Goal: Navigation & Orientation: Find specific page/section

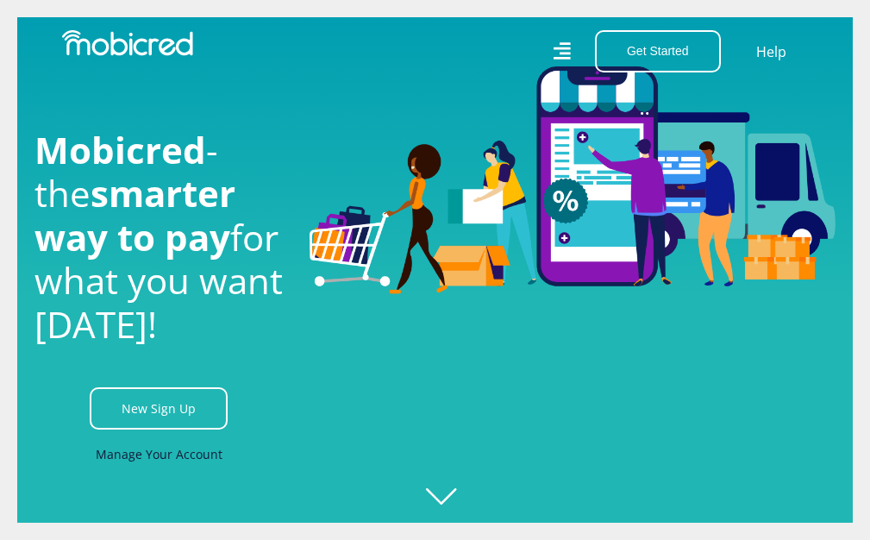
click at [163, 455] on link "Manage Your Account" at bounding box center [159, 454] width 127 height 39
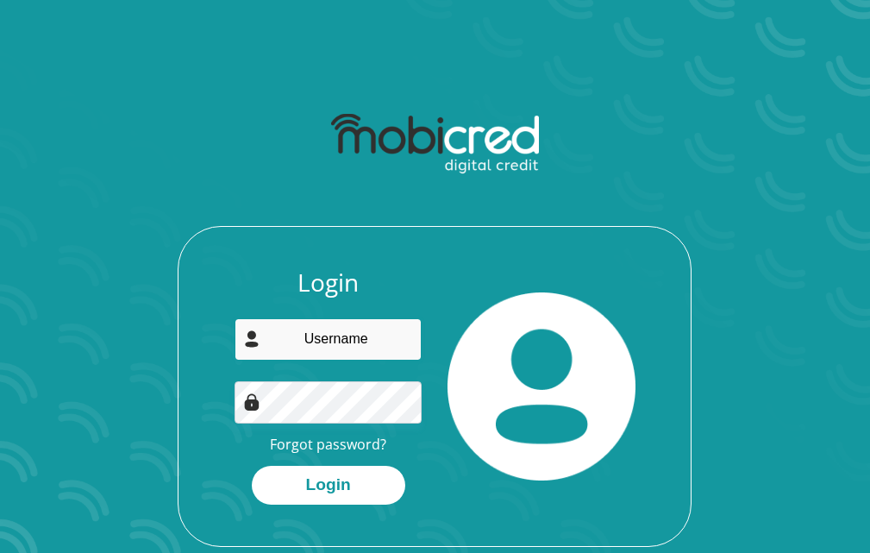
type input "[EMAIL_ADDRESS][DOMAIN_NAME]"
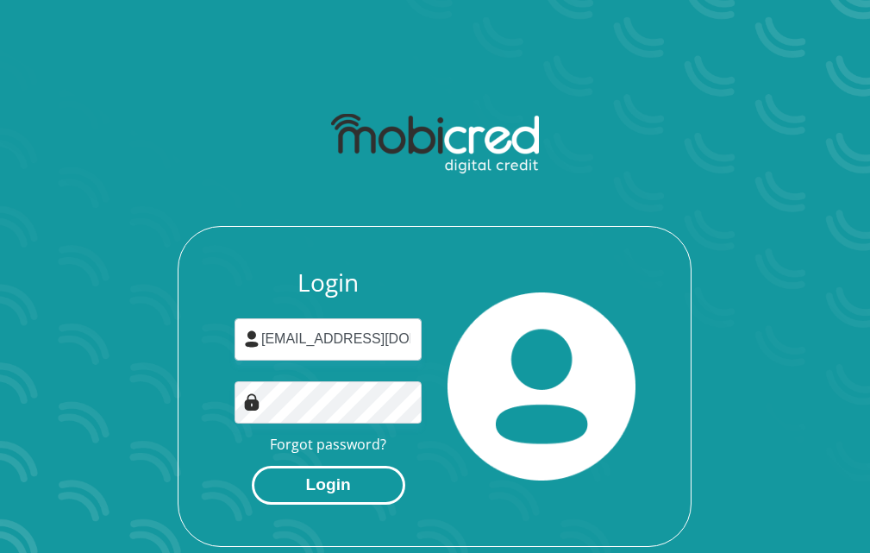
click at [291, 483] on button "Login" at bounding box center [329, 485] width 154 height 39
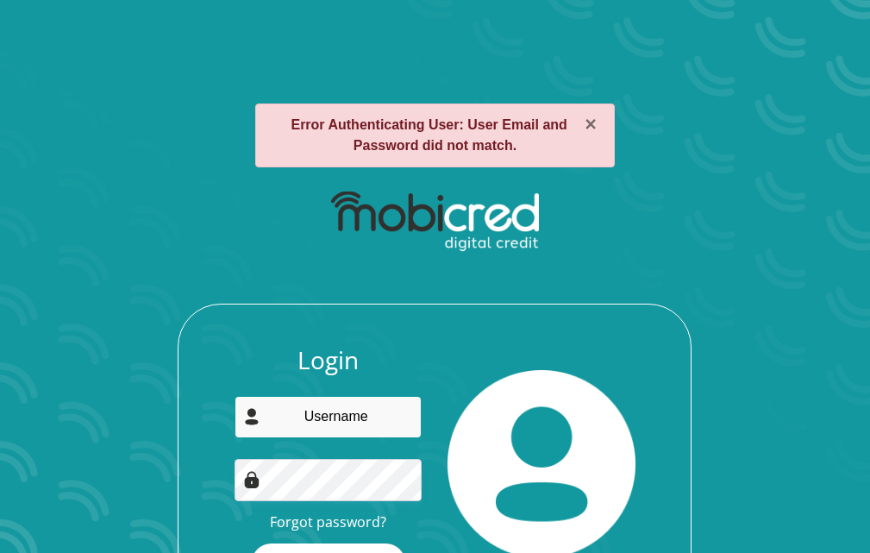
type input "vavauna75@gmail.com"
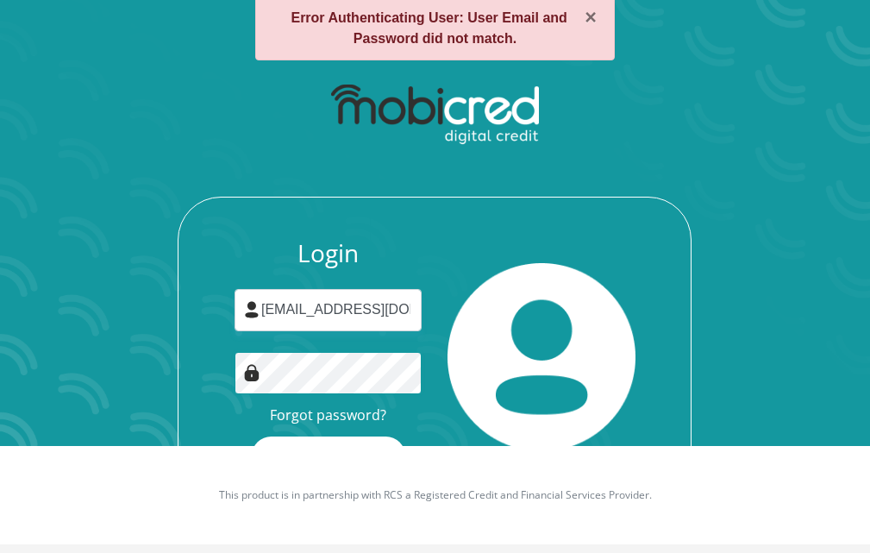
scroll to position [112, 0]
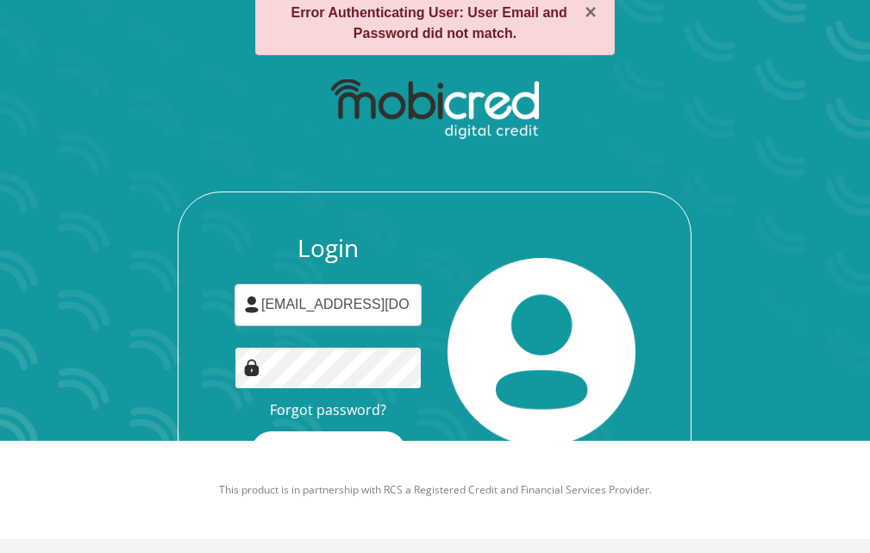
click at [252, 431] on button "Login" at bounding box center [329, 450] width 154 height 39
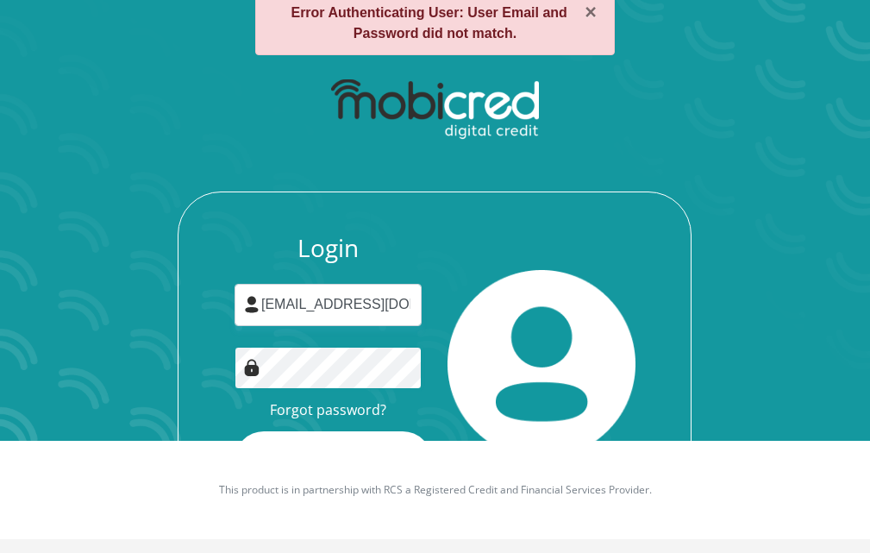
scroll to position [0, 0]
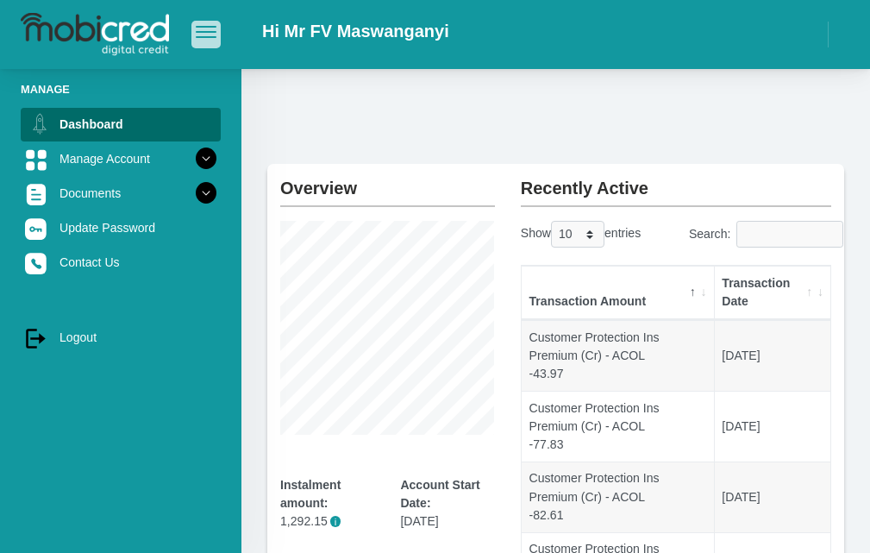
click at [211, 40] on button "button" at bounding box center [205, 34] width 29 height 27
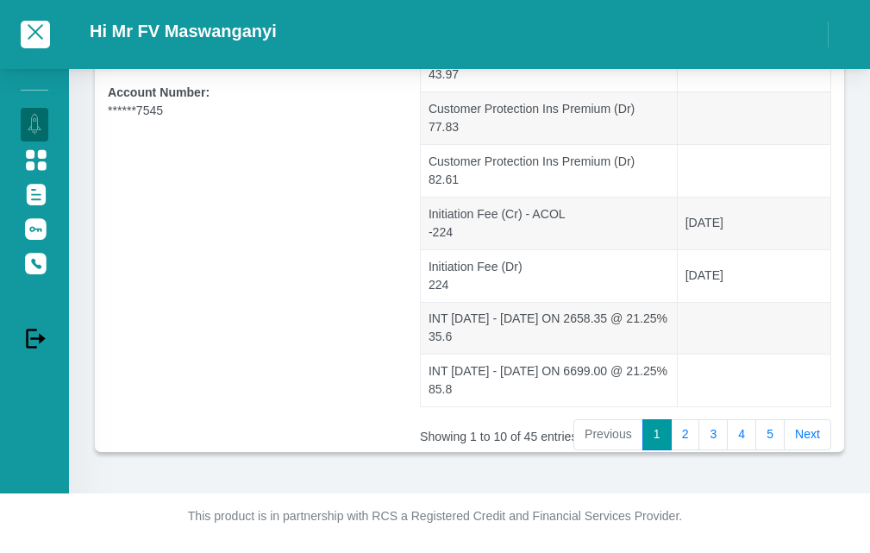
scroll to position [511, 0]
click at [779, 439] on link "5" at bounding box center [769, 434] width 29 height 31
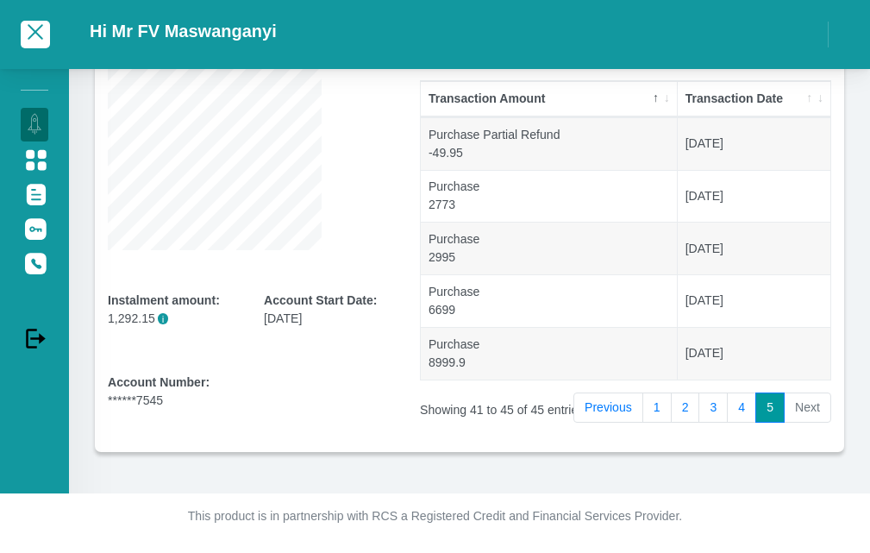
click at [814, 403] on li "Next" at bounding box center [808, 407] width 47 height 31
click at [807, 406] on li "Next" at bounding box center [808, 407] width 47 height 31
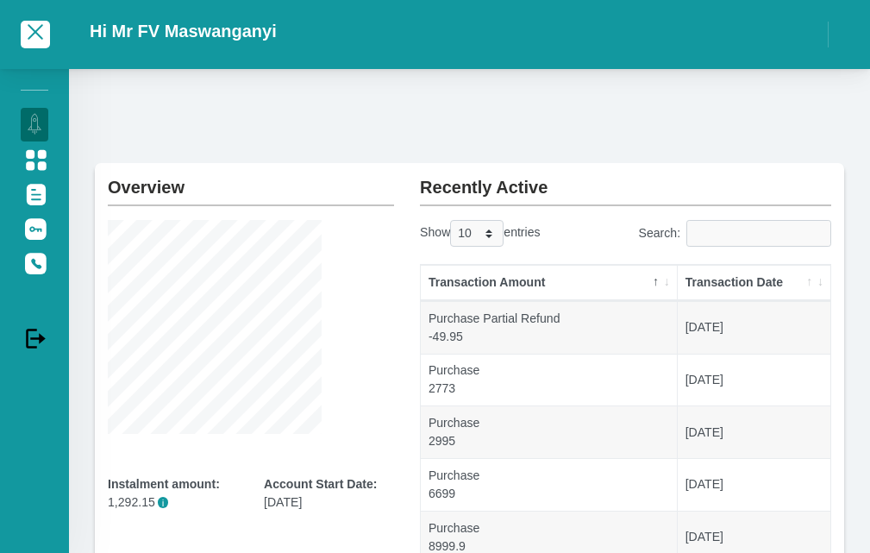
scroll to position [0, 0]
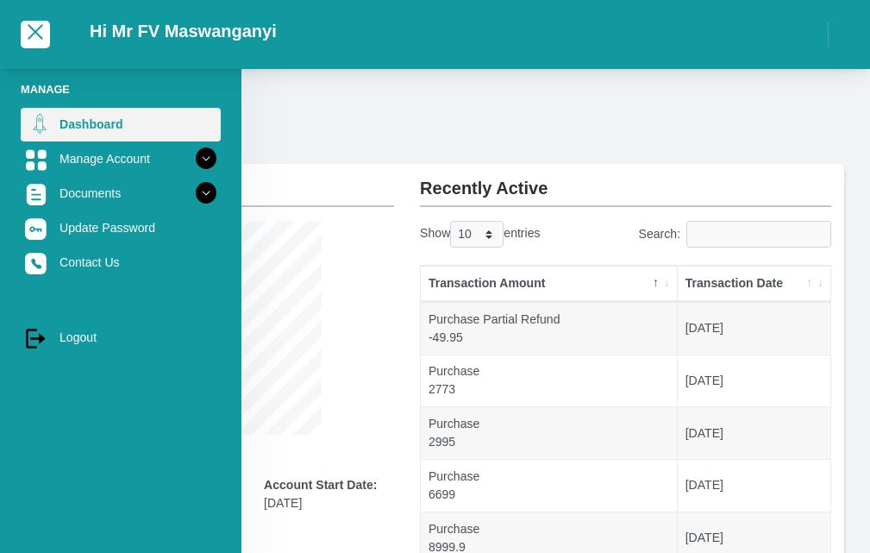
click at [94, 129] on link "Dashboard" at bounding box center [121, 124] width 200 height 33
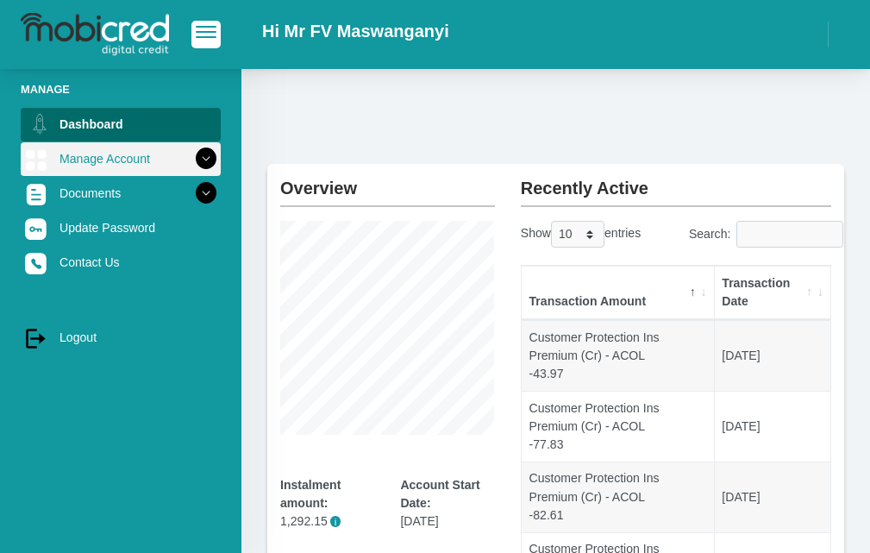
click at [194, 170] on icon at bounding box center [205, 158] width 29 height 29
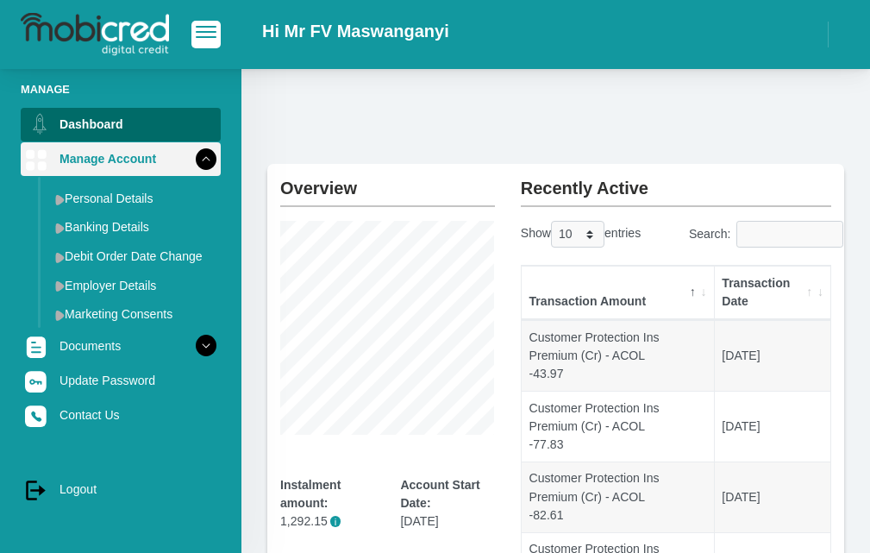
click at [194, 170] on icon at bounding box center [205, 158] width 29 height 29
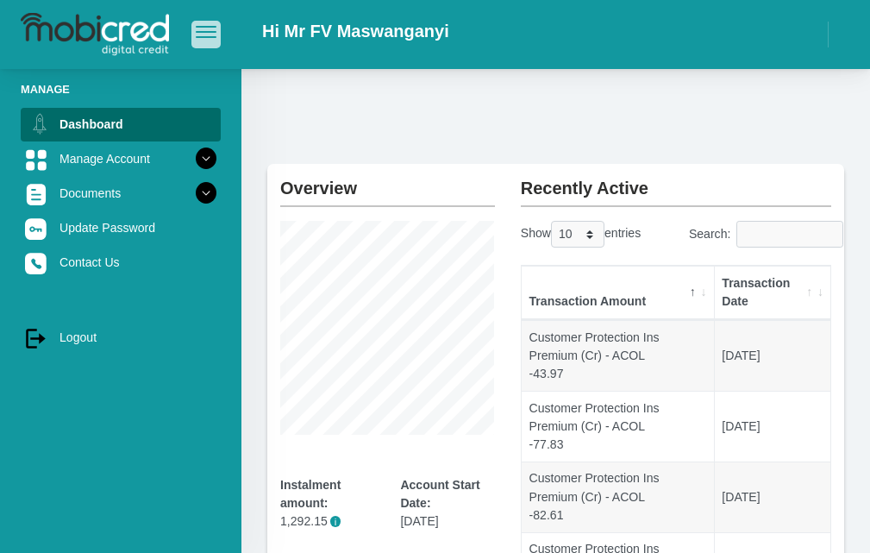
click at [202, 41] on button "button" at bounding box center [205, 34] width 29 height 27
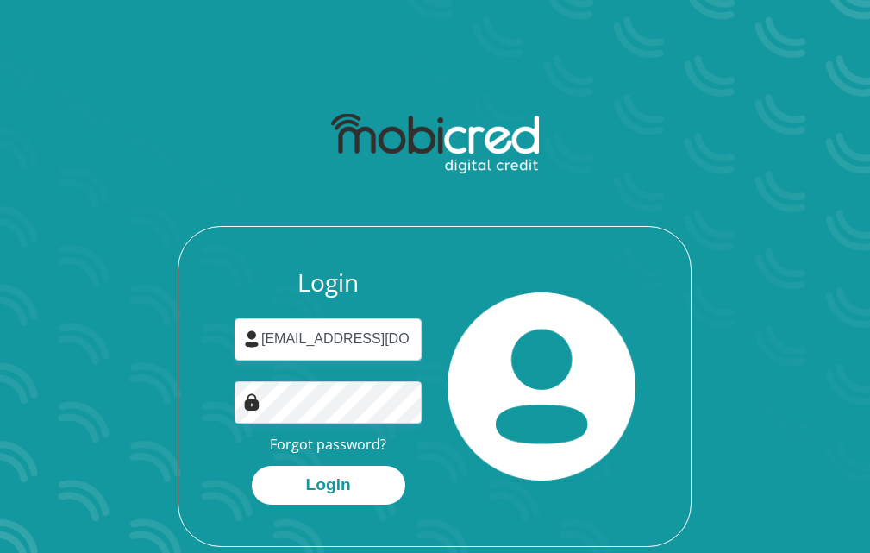
scroll to position [98, 0]
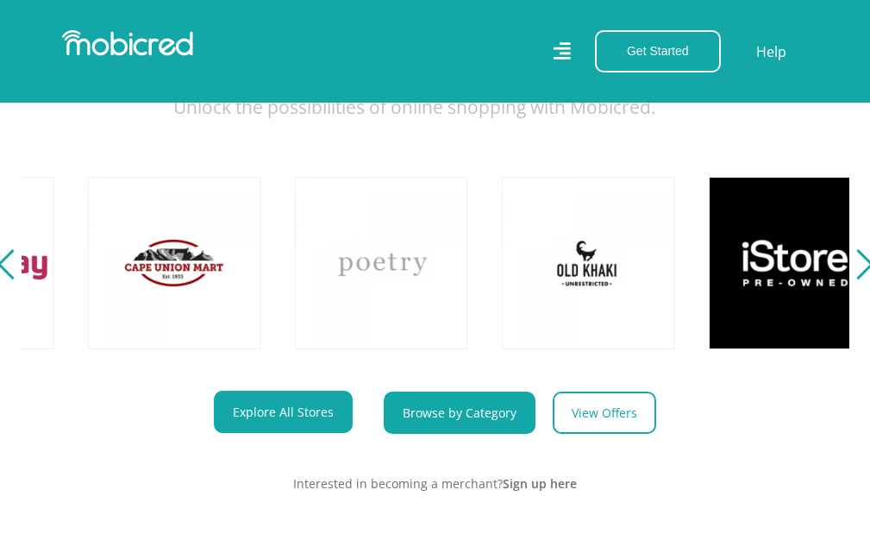
scroll to position [0, 1035]
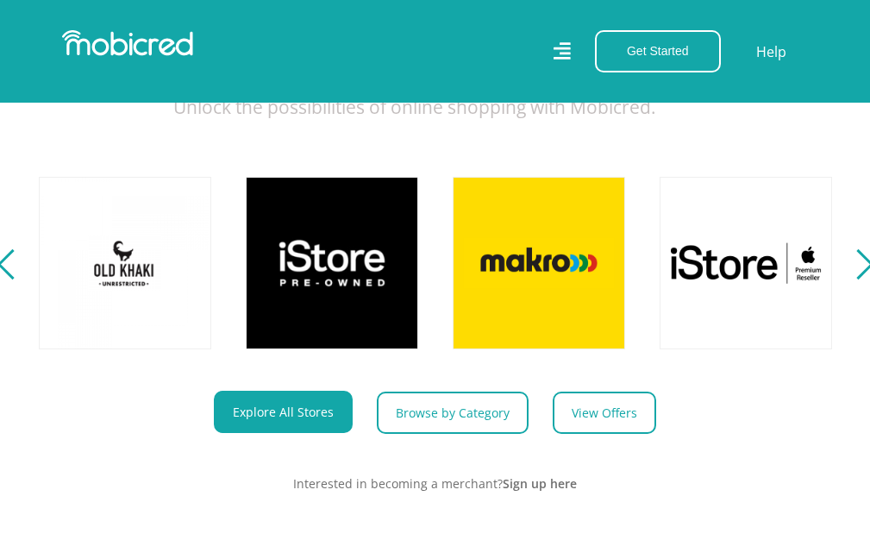
click at [4, 279] on div "Previous" at bounding box center [12, 264] width 30 height 30
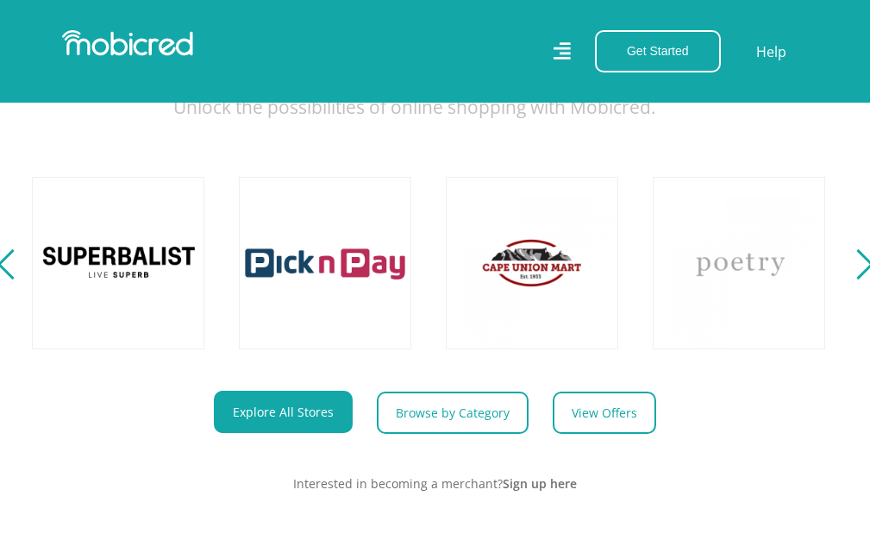
scroll to position [0, 207]
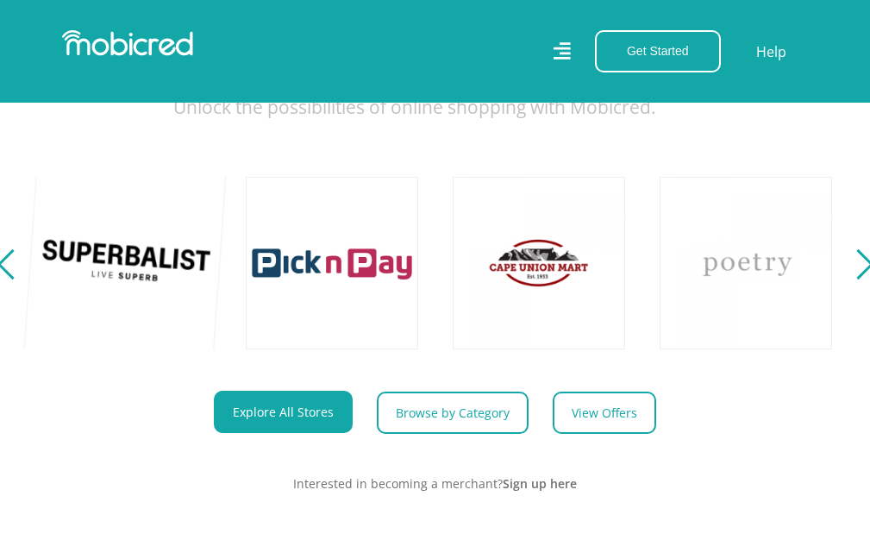
click at [98, 286] on link at bounding box center [124, 262] width 203 height 203
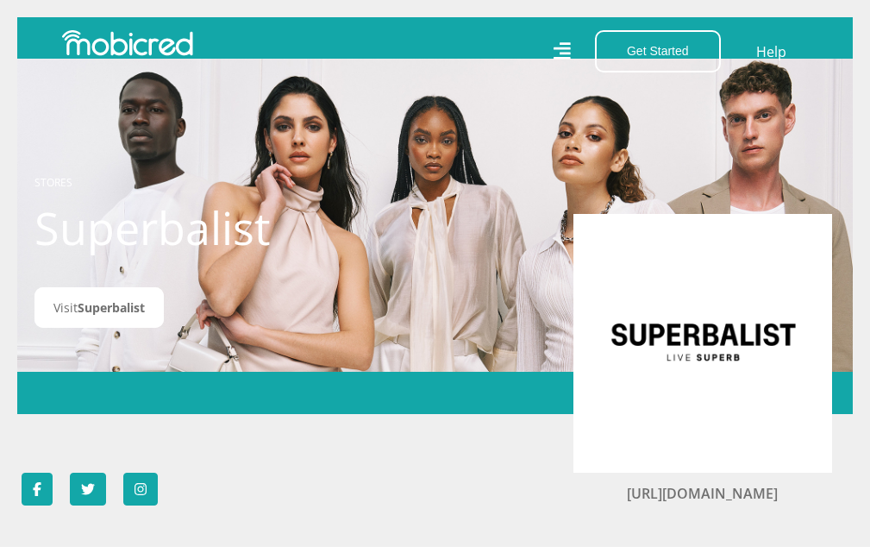
click at [690, 360] on img at bounding box center [702, 343] width 207 height 207
click at [671, 316] on img at bounding box center [702, 343] width 207 height 207
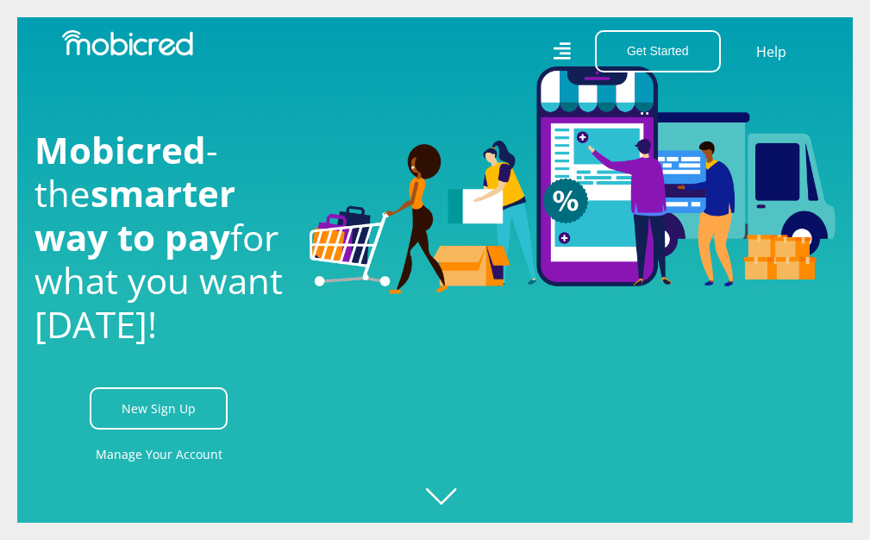
scroll to position [690, 0]
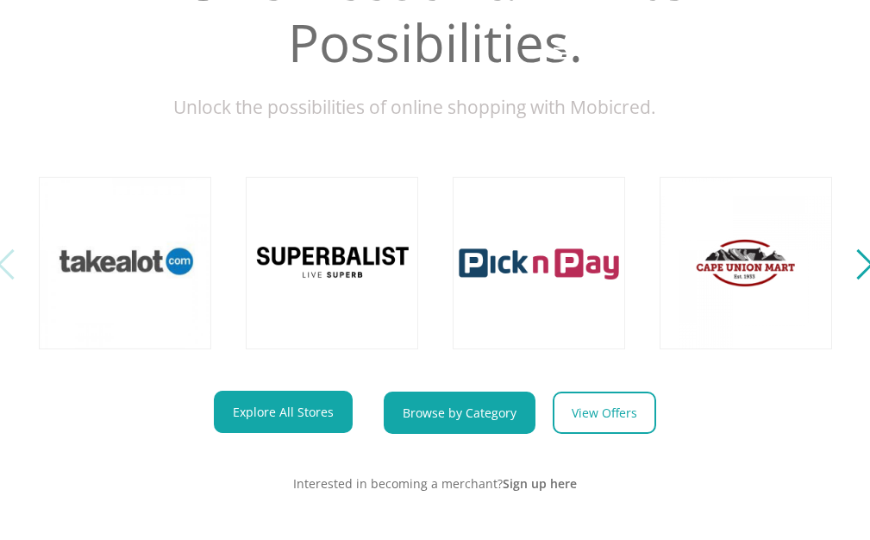
click at [487, 422] on link "Browse by Category" at bounding box center [460, 413] width 152 height 42
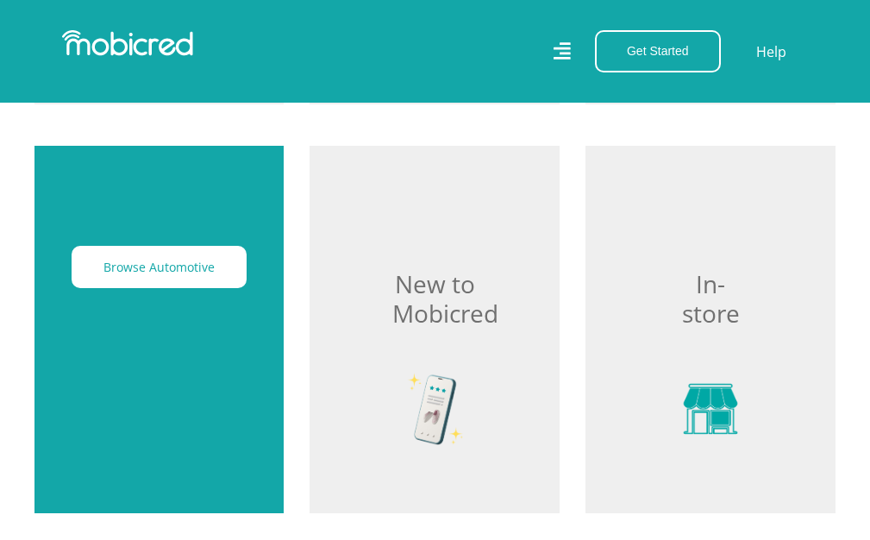
scroll to position [2156, 0]
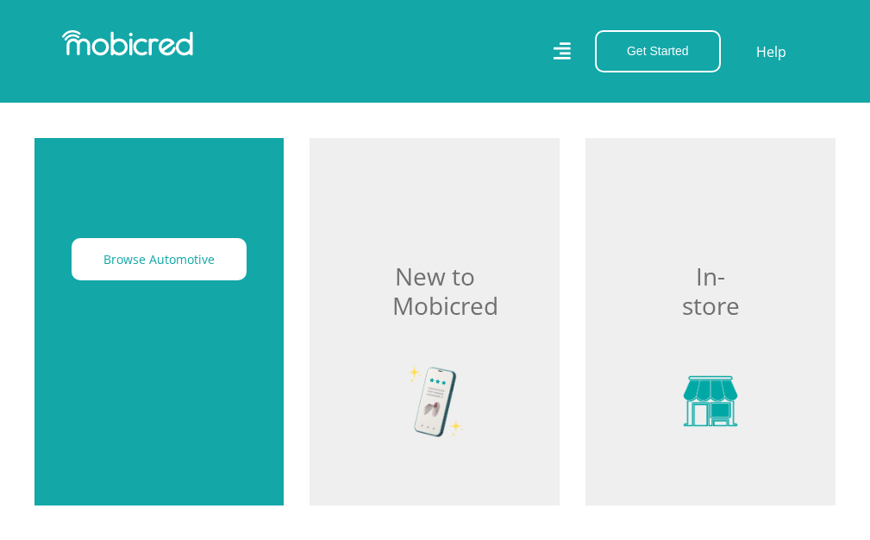
click at [150, 299] on div "Browse Automotive" at bounding box center [159, 321] width 250 height 367
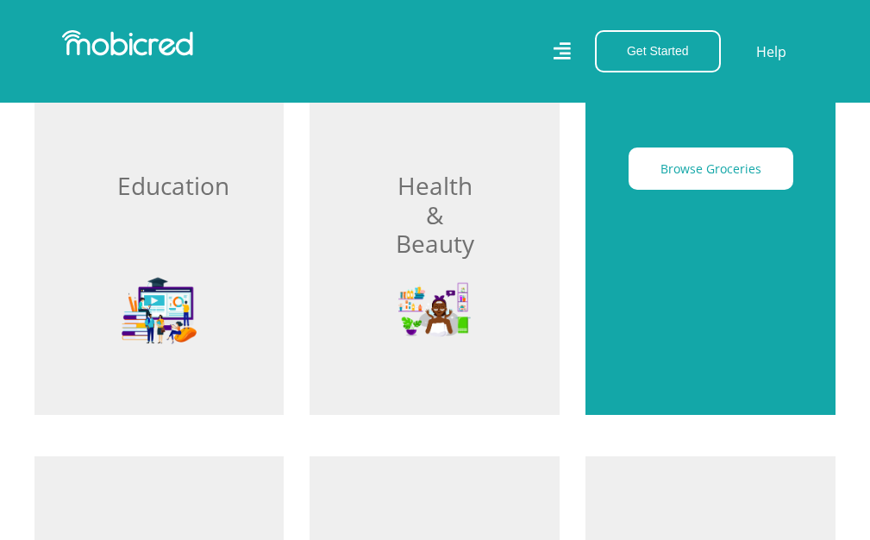
scroll to position [1811, 0]
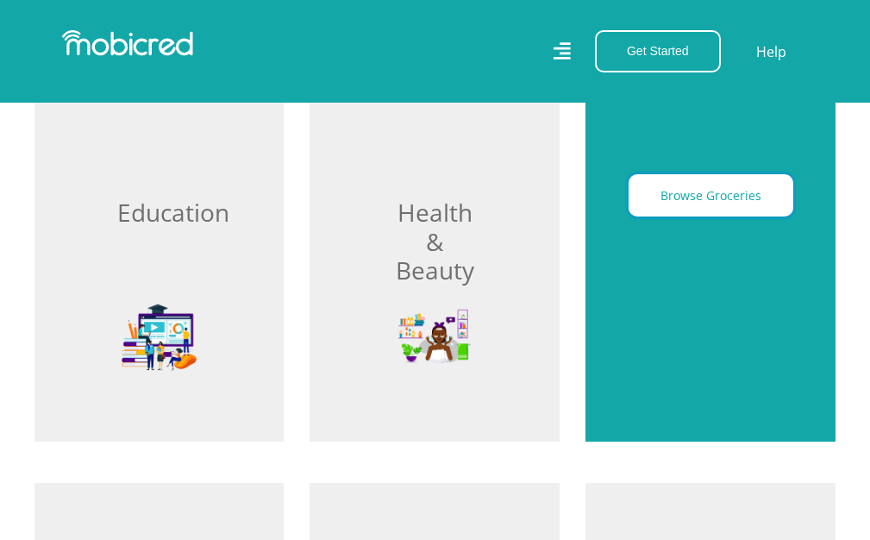
click at [719, 199] on button "Browse Groceries" at bounding box center [711, 195] width 165 height 42
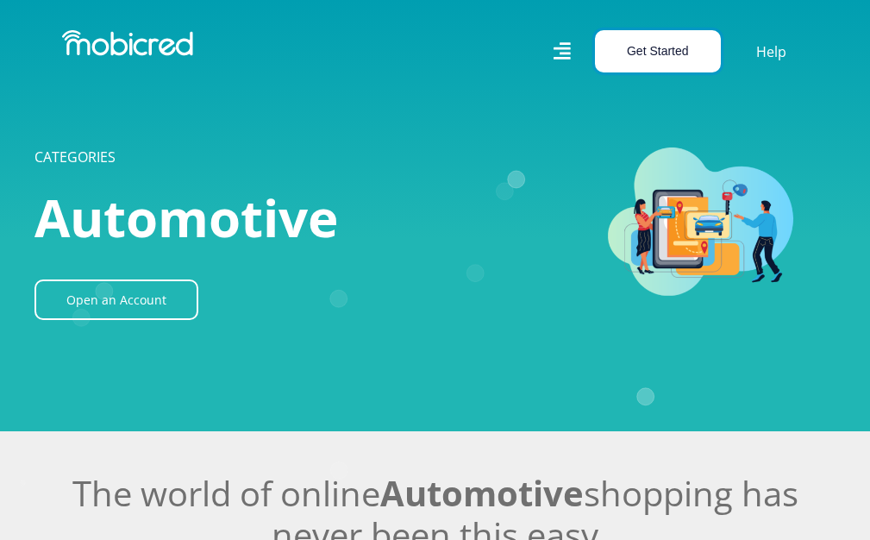
click at [657, 54] on button "Get Started" at bounding box center [658, 51] width 126 height 42
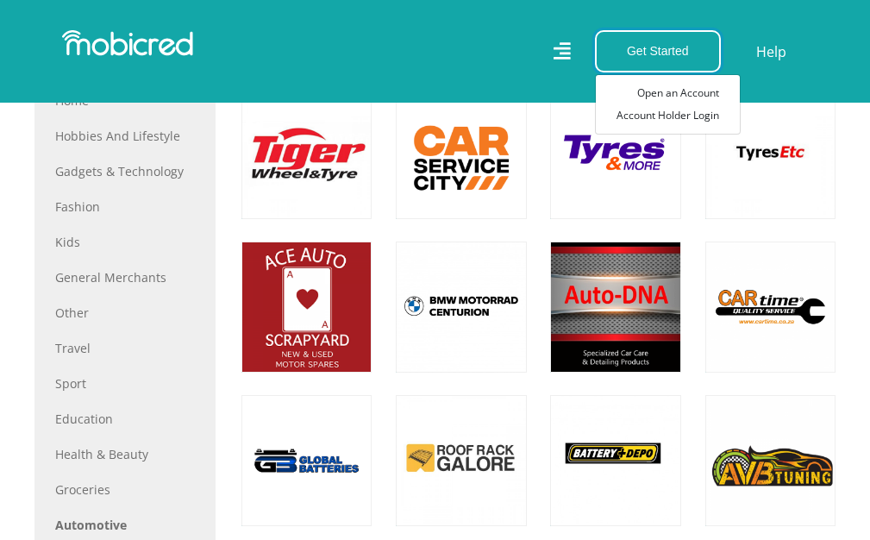
scroll to position [776, 0]
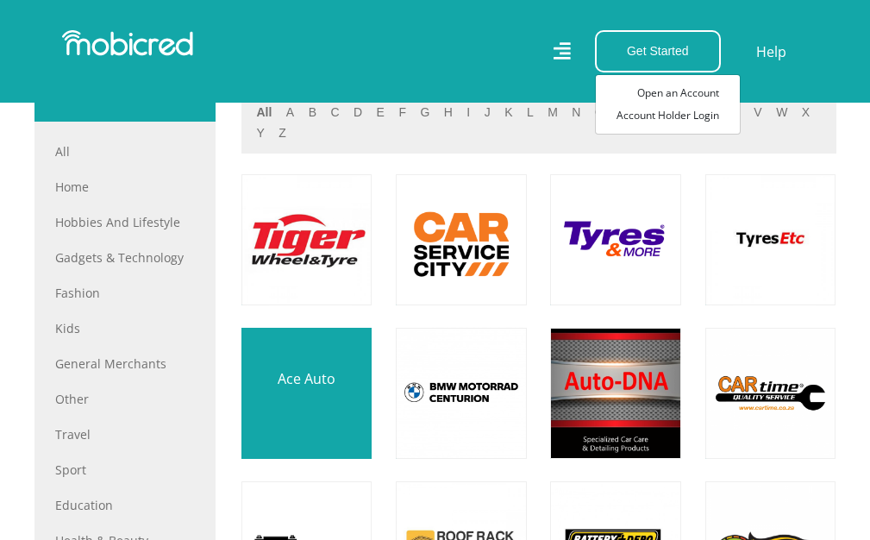
click at [329, 441] on link at bounding box center [306, 394] width 154 height 154
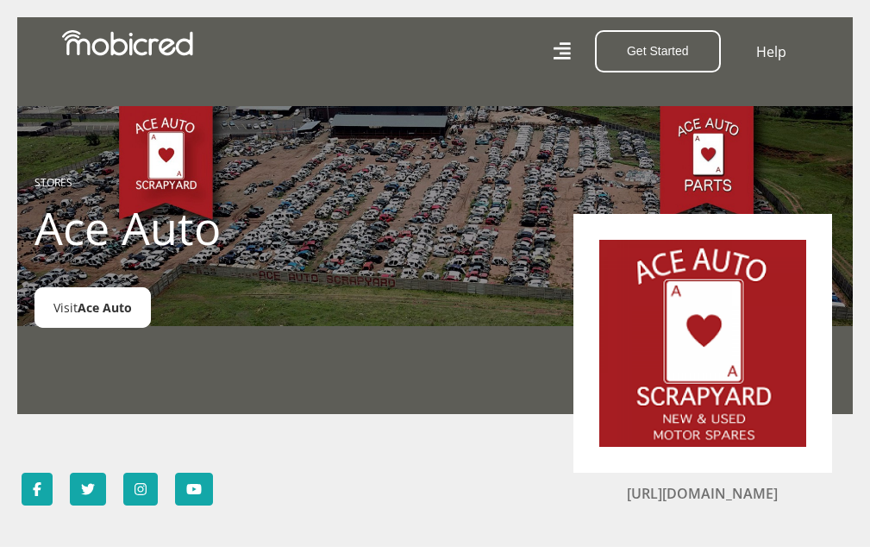
click at [126, 314] on span "Ace Auto" at bounding box center [105, 307] width 54 height 16
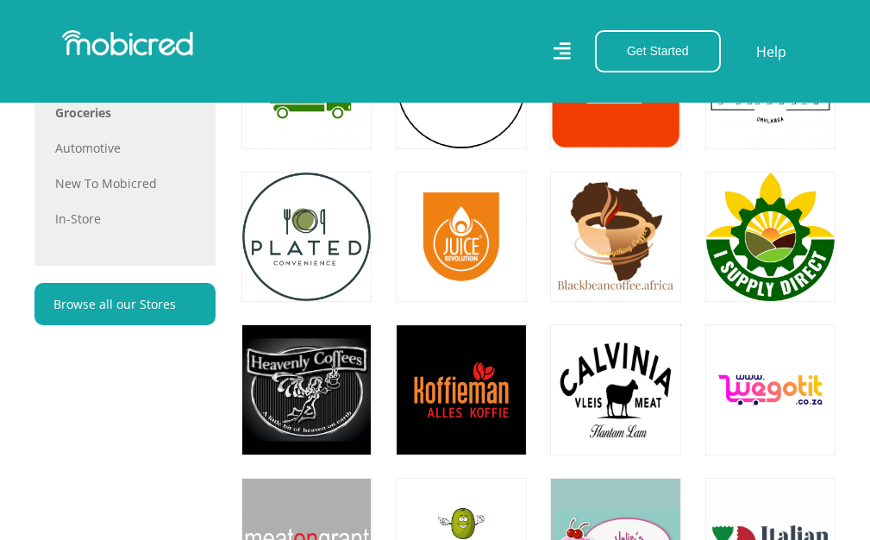
scroll to position [1121, 0]
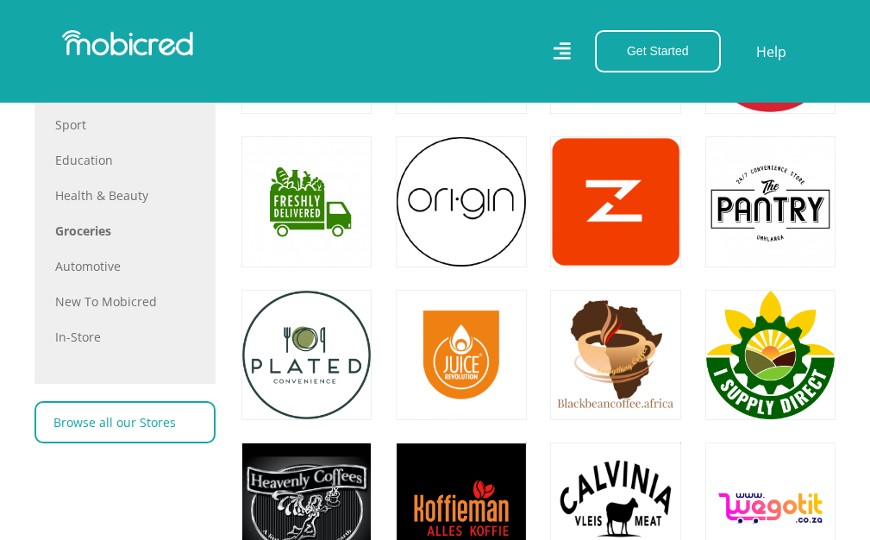
click at [125, 417] on link "Browse all our Stores" at bounding box center [124, 422] width 181 height 42
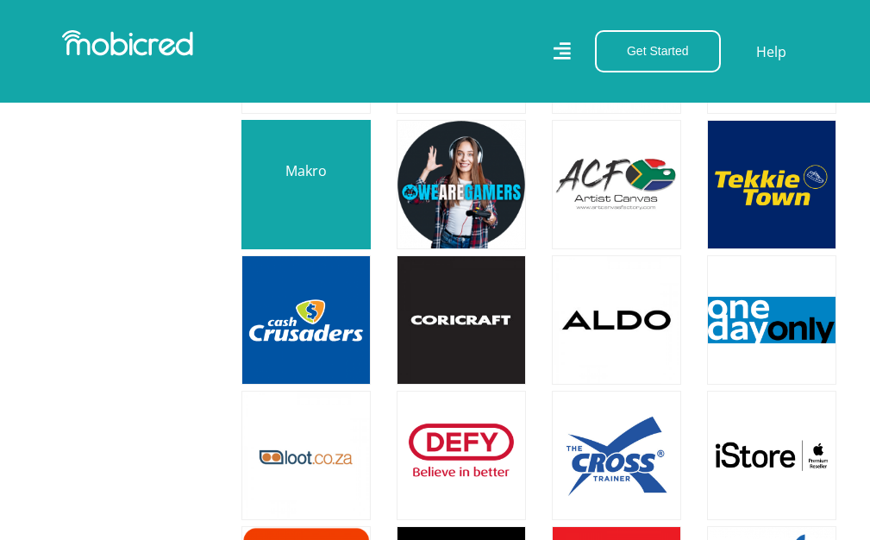
scroll to position [2760, 0]
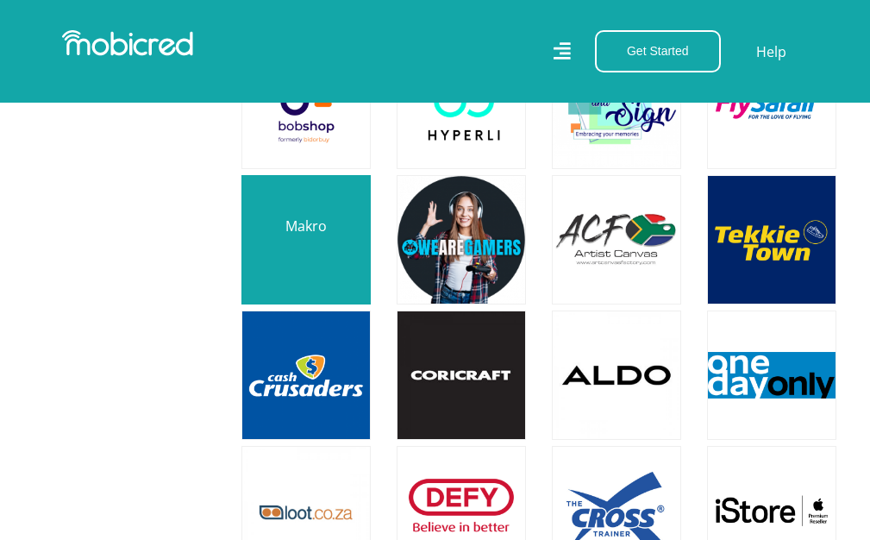
click at [312, 232] on link at bounding box center [305, 240] width 152 height 152
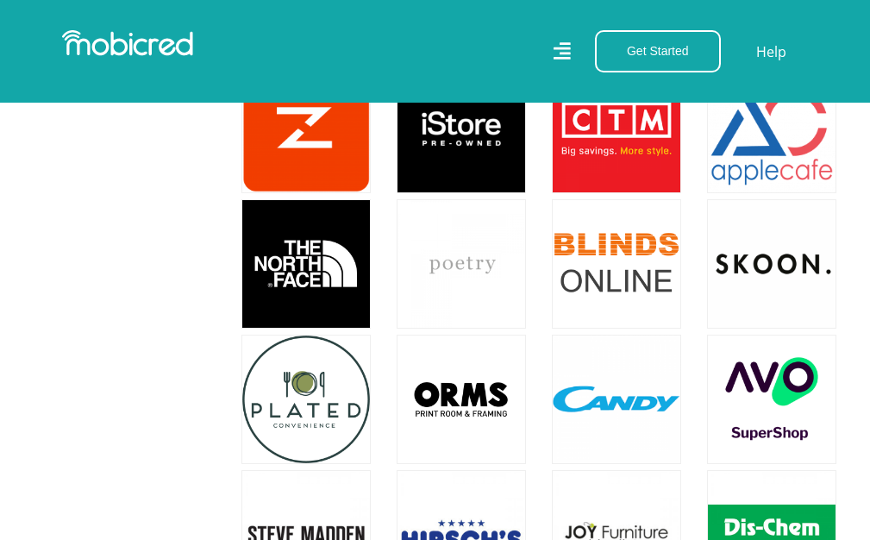
scroll to position [3191, 0]
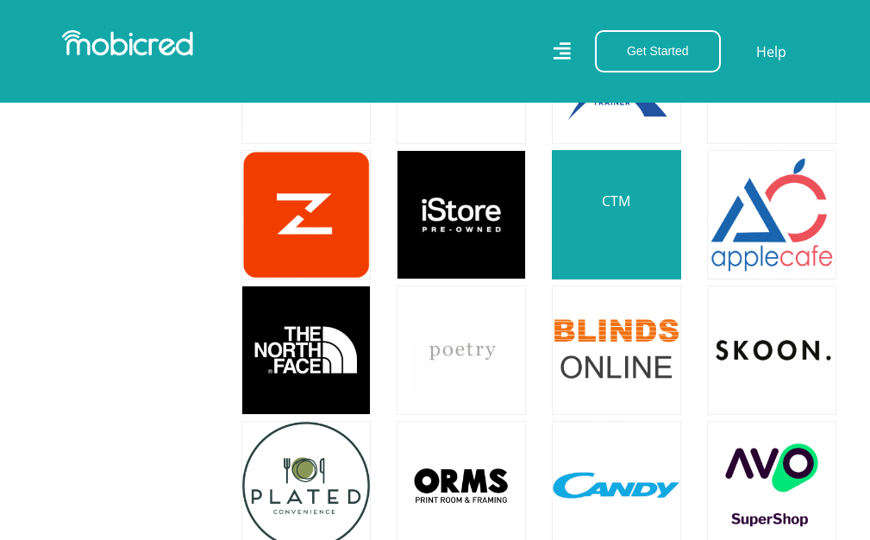
click at [609, 179] on link at bounding box center [616, 215] width 152 height 152
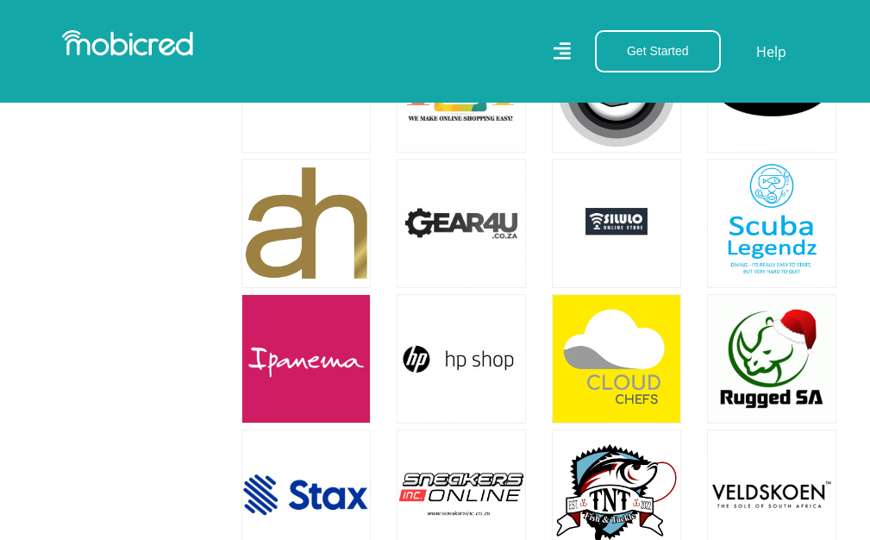
scroll to position [7330, 0]
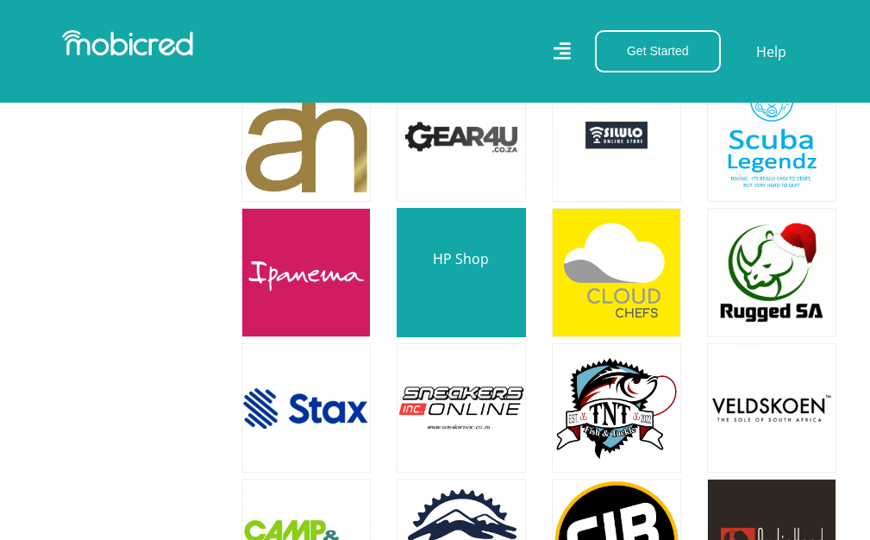
click at [469, 216] on link at bounding box center [461, 273] width 152 height 152
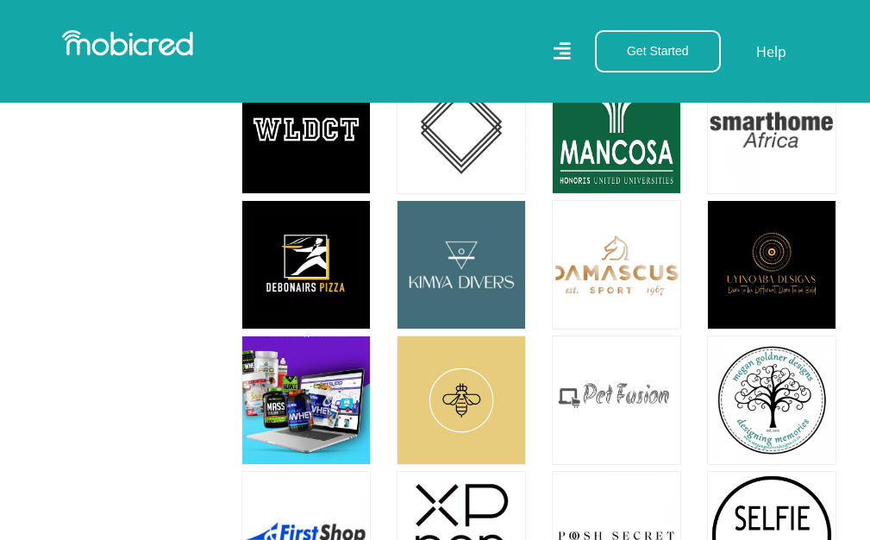
scroll to position [9918, 0]
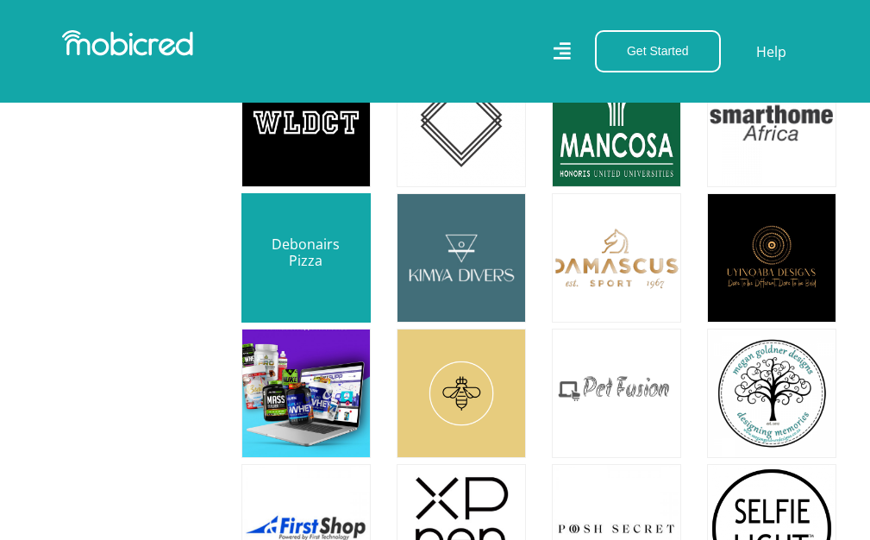
click at [300, 196] on link at bounding box center [305, 258] width 152 height 152
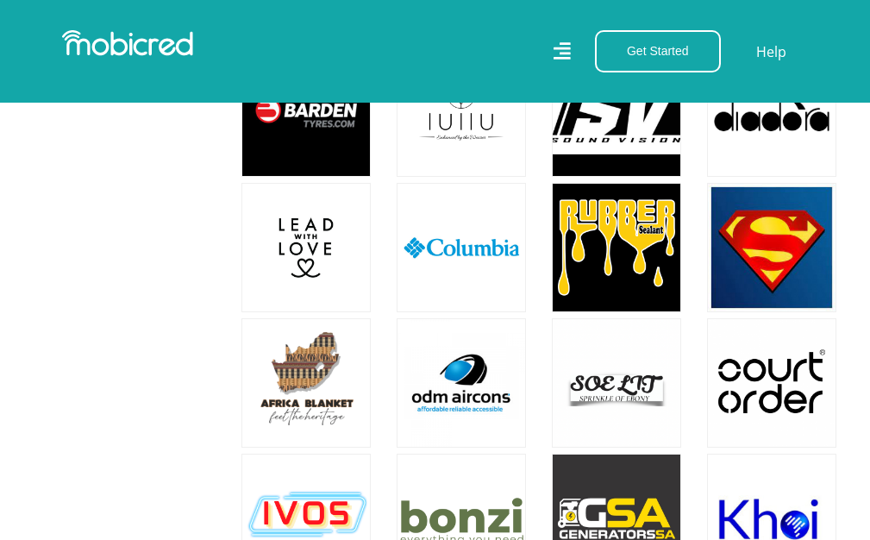
scroll to position [11642, 0]
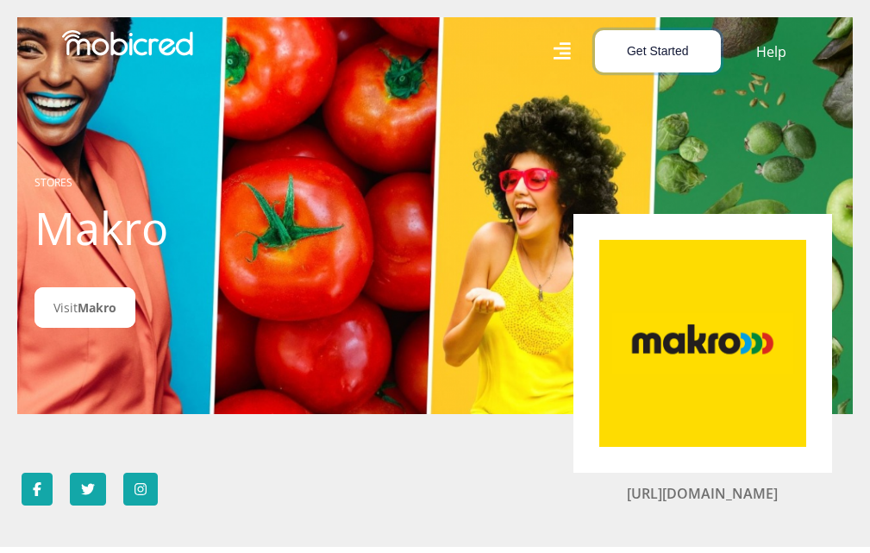
click at [644, 43] on button "Get Started" at bounding box center [658, 51] width 126 height 42
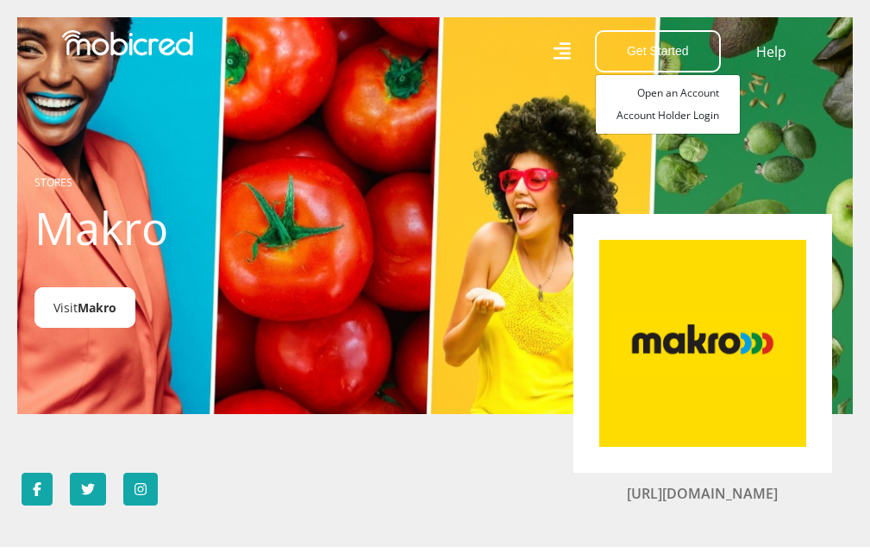
click at [81, 313] on span "Makro" at bounding box center [97, 307] width 39 height 16
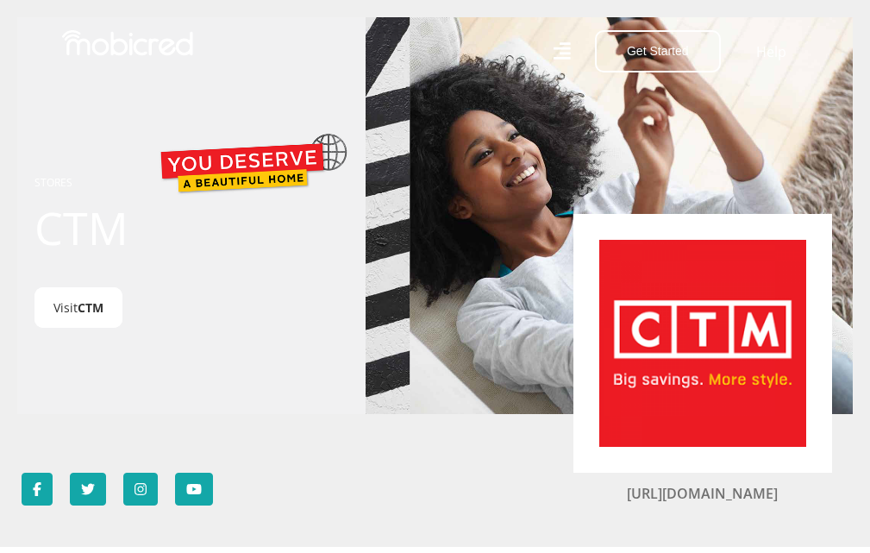
click at [75, 319] on link "Visit CTM" at bounding box center [78, 307] width 88 height 41
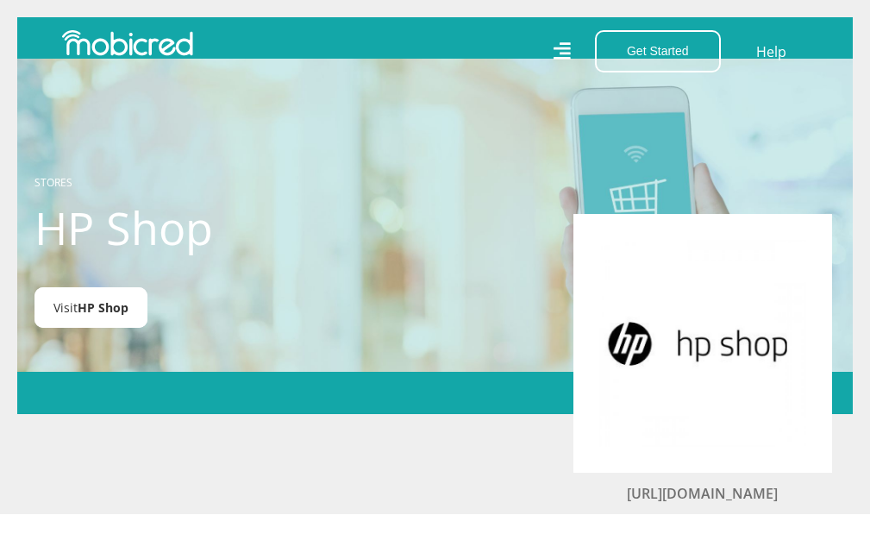
click at [104, 303] on span "HP Shop" at bounding box center [103, 307] width 51 height 16
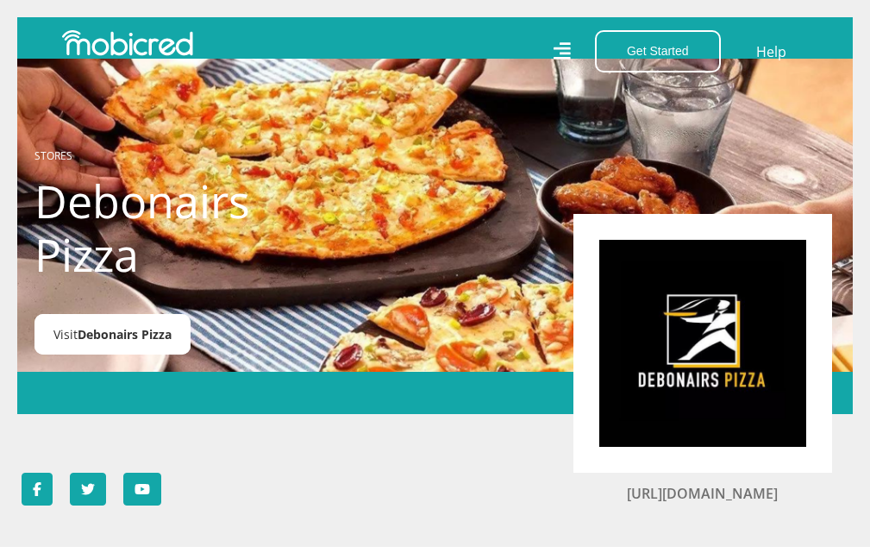
click at [128, 323] on link "Visit Debonairs Pizza" at bounding box center [112, 334] width 156 height 41
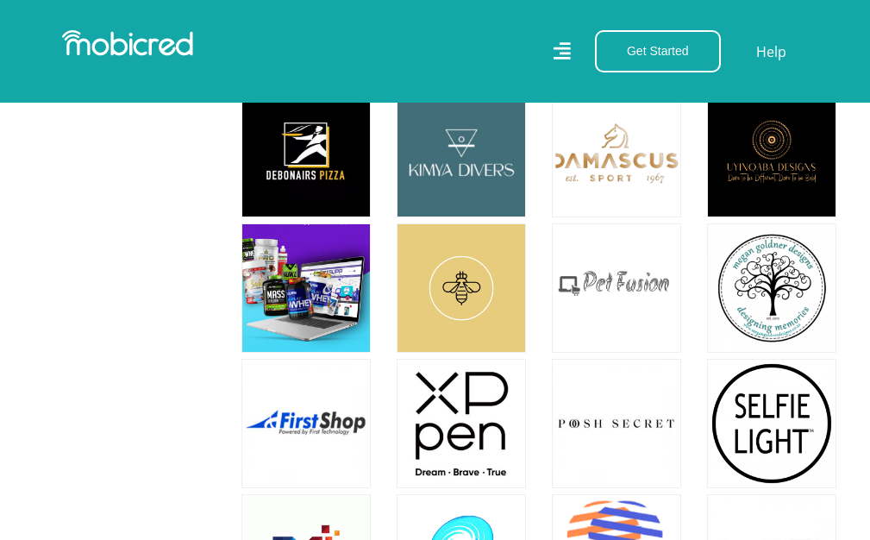
scroll to position [10004, 0]
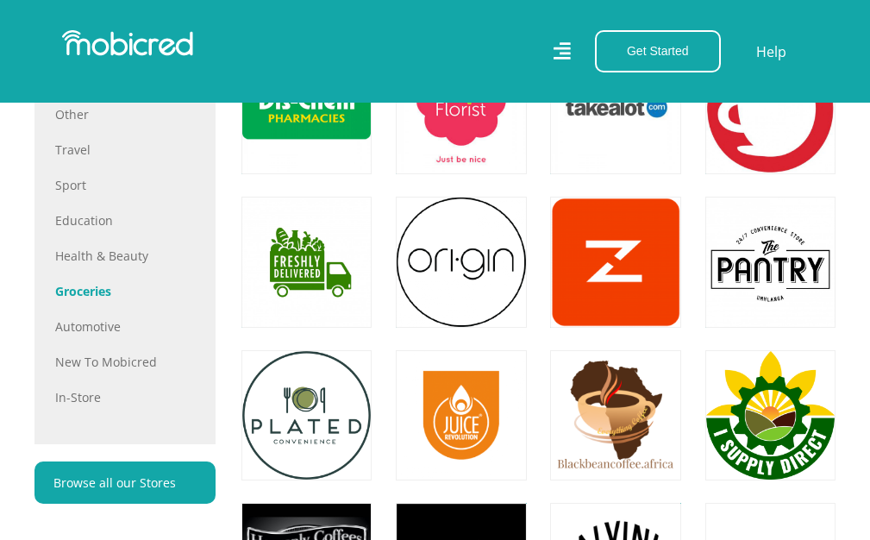
scroll to position [1035, 0]
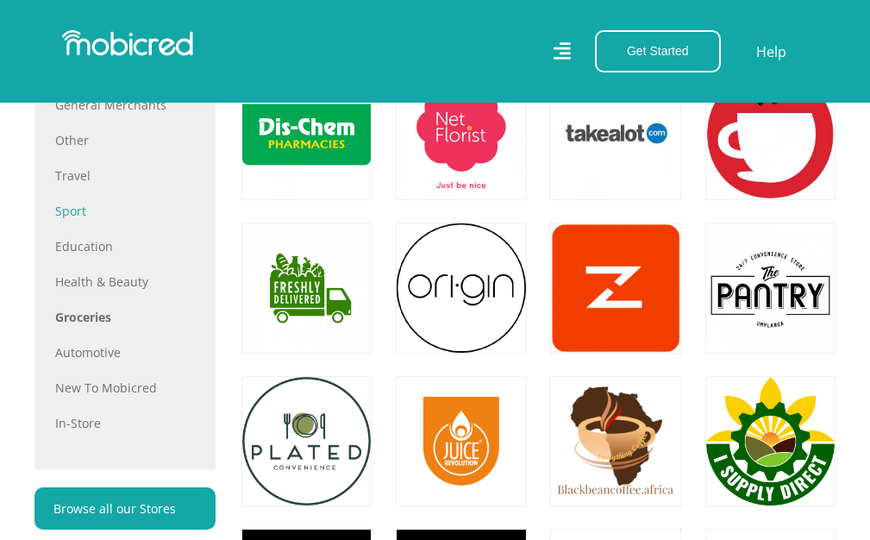
click at [76, 206] on link "Sport" at bounding box center [125, 211] width 140 height 18
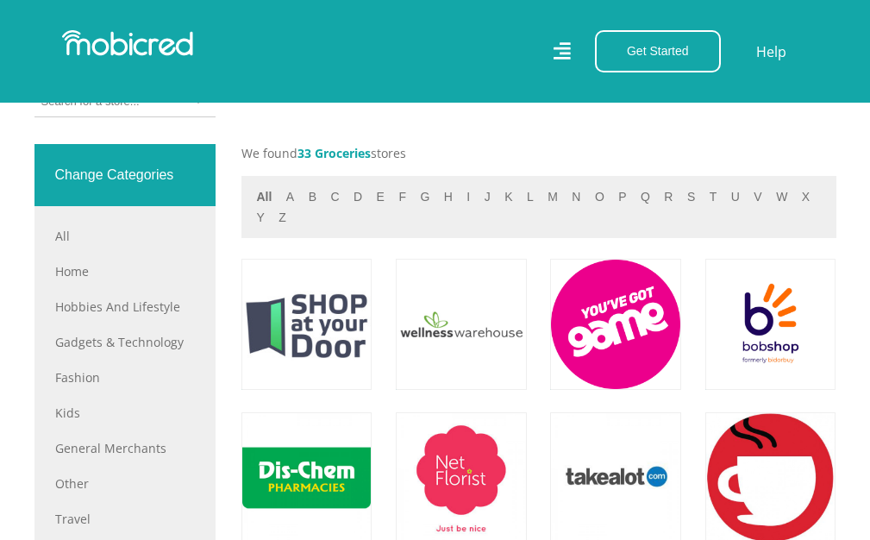
scroll to position [690, 0]
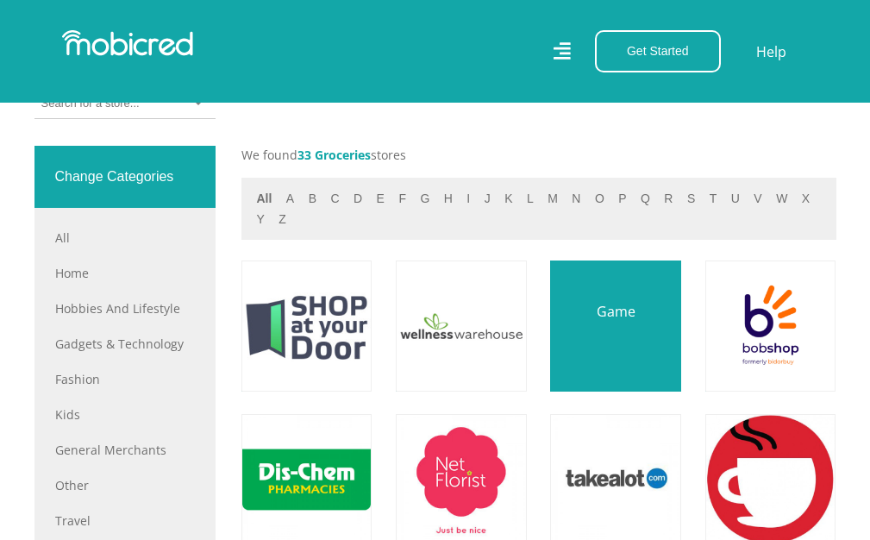
click at [622, 310] on link at bounding box center [616, 326] width 154 height 154
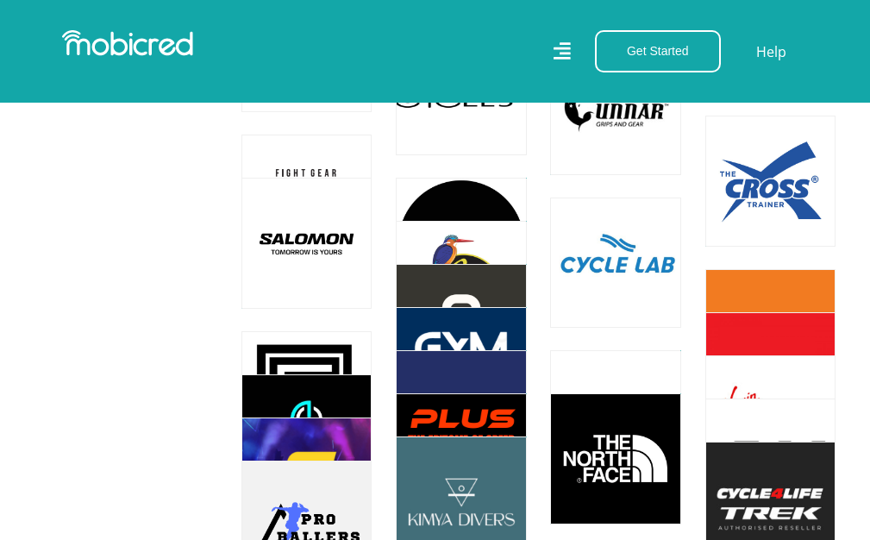
scroll to position [3363, 0]
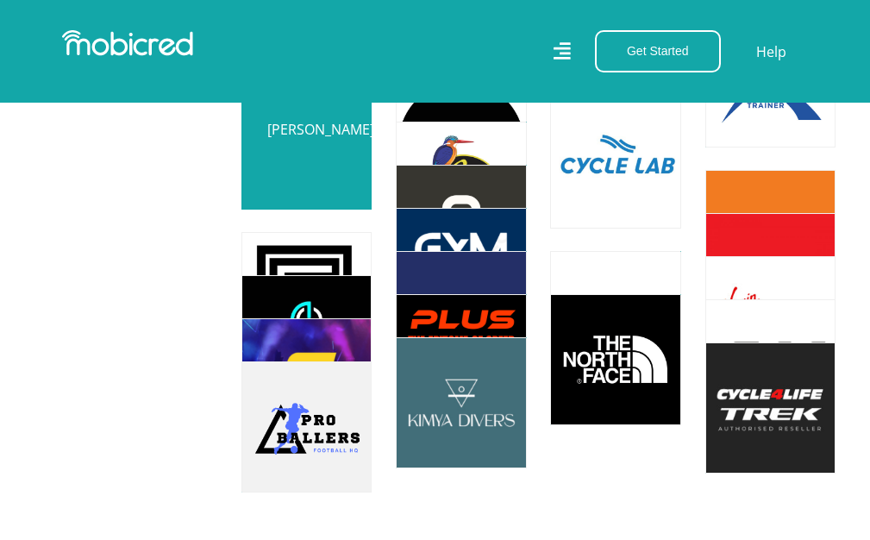
click at [284, 163] on link at bounding box center [306, 144] width 154 height 154
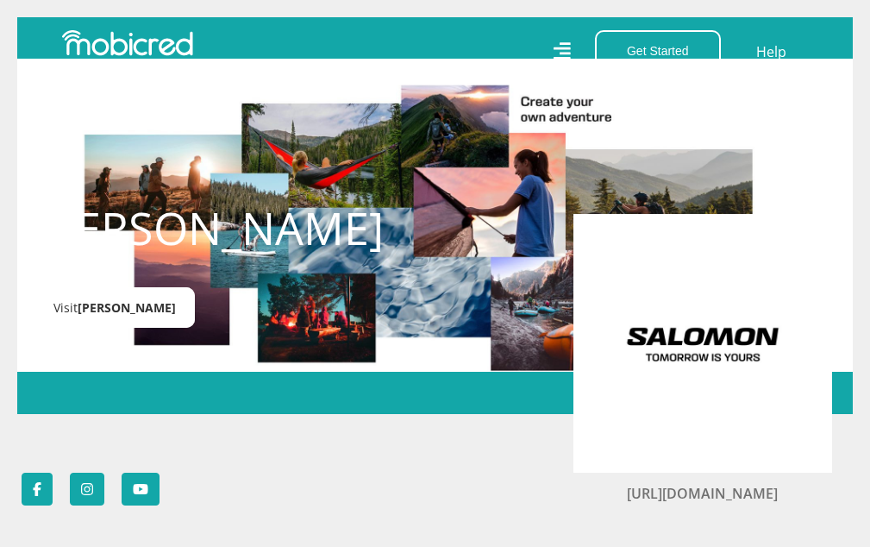
click at [74, 305] on link "Visit [PERSON_NAME]" at bounding box center [114, 307] width 160 height 41
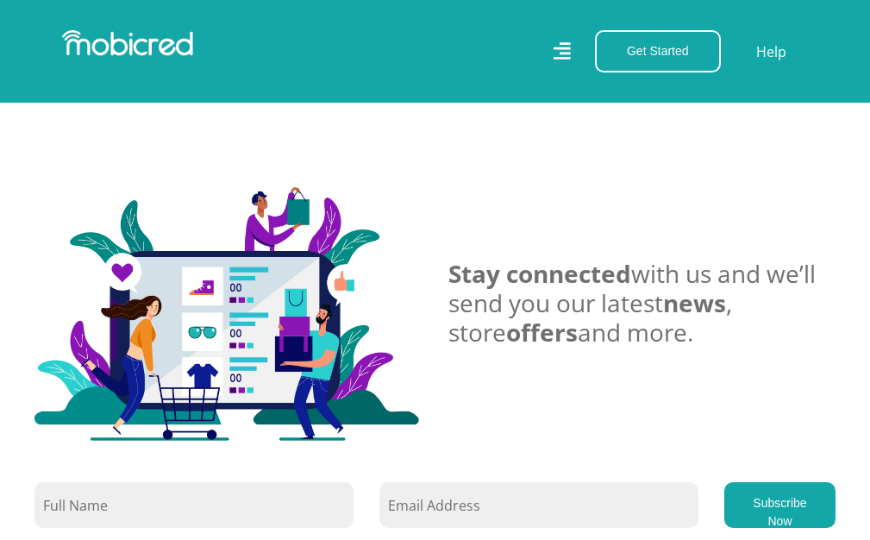
scroll to position [5088, 0]
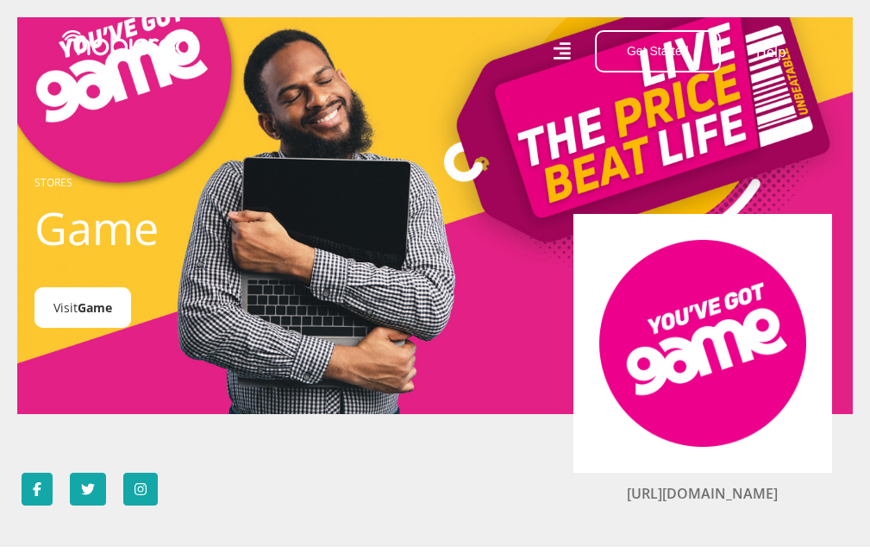
click at [111, 304] on span "Game" at bounding box center [95, 307] width 34 height 16
